Goal: Ask a question: Seek information or help from site administrators or community

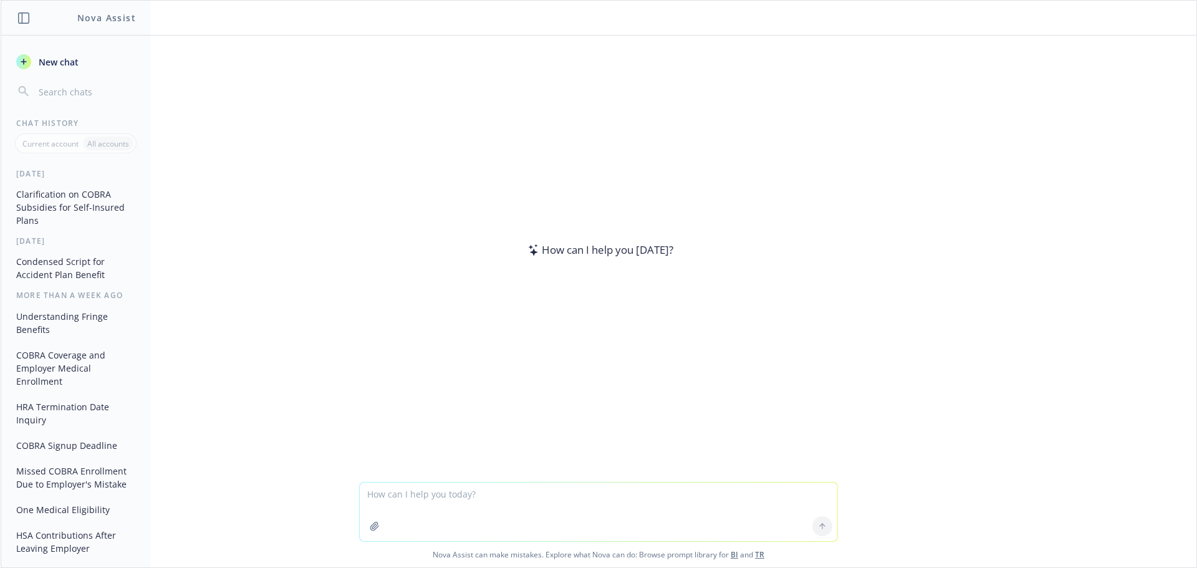
click at [531, 485] on textarea at bounding box center [599, 512] width 478 height 59
click at [529, 492] on textarea at bounding box center [599, 512] width 478 height 59
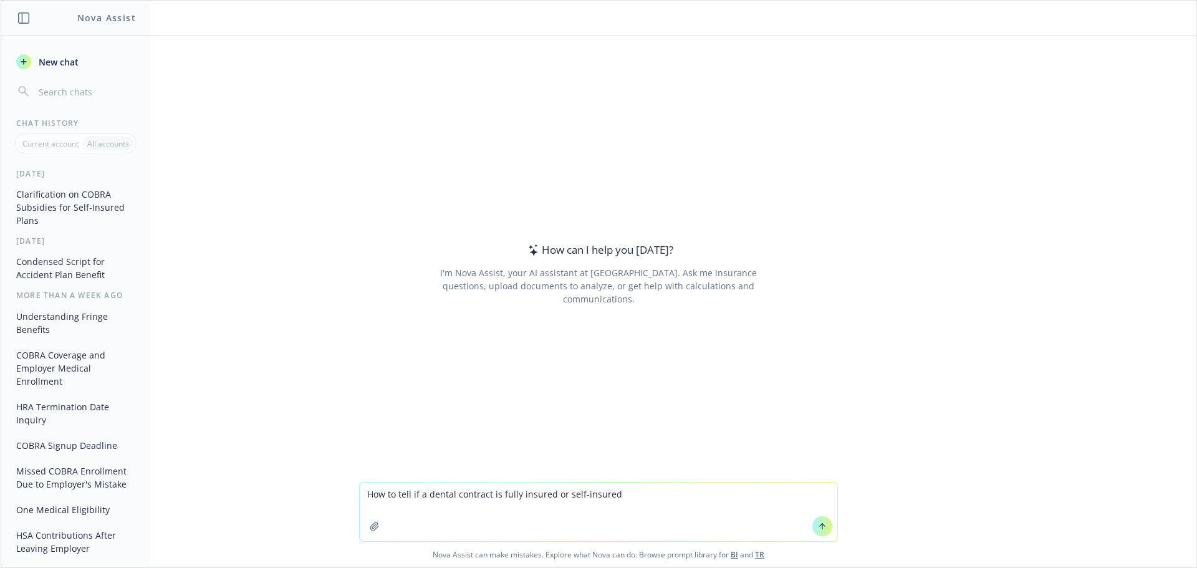
type textarea "How to tell if a dental contract is fully insured or self-insured?"
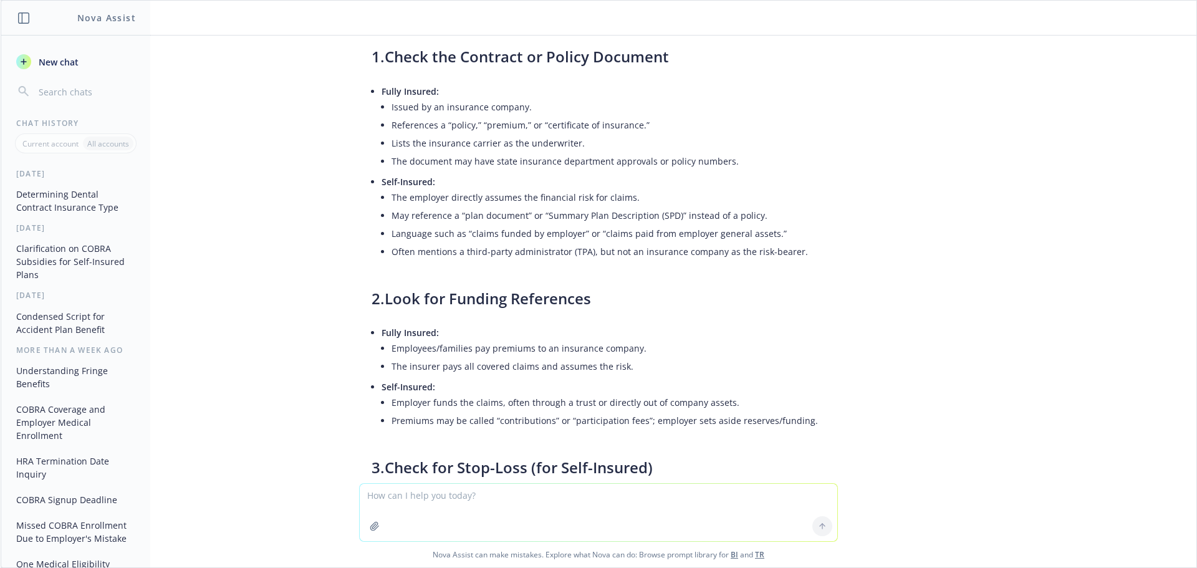
scroll to position [125, 0]
